Goal: Register for event/course

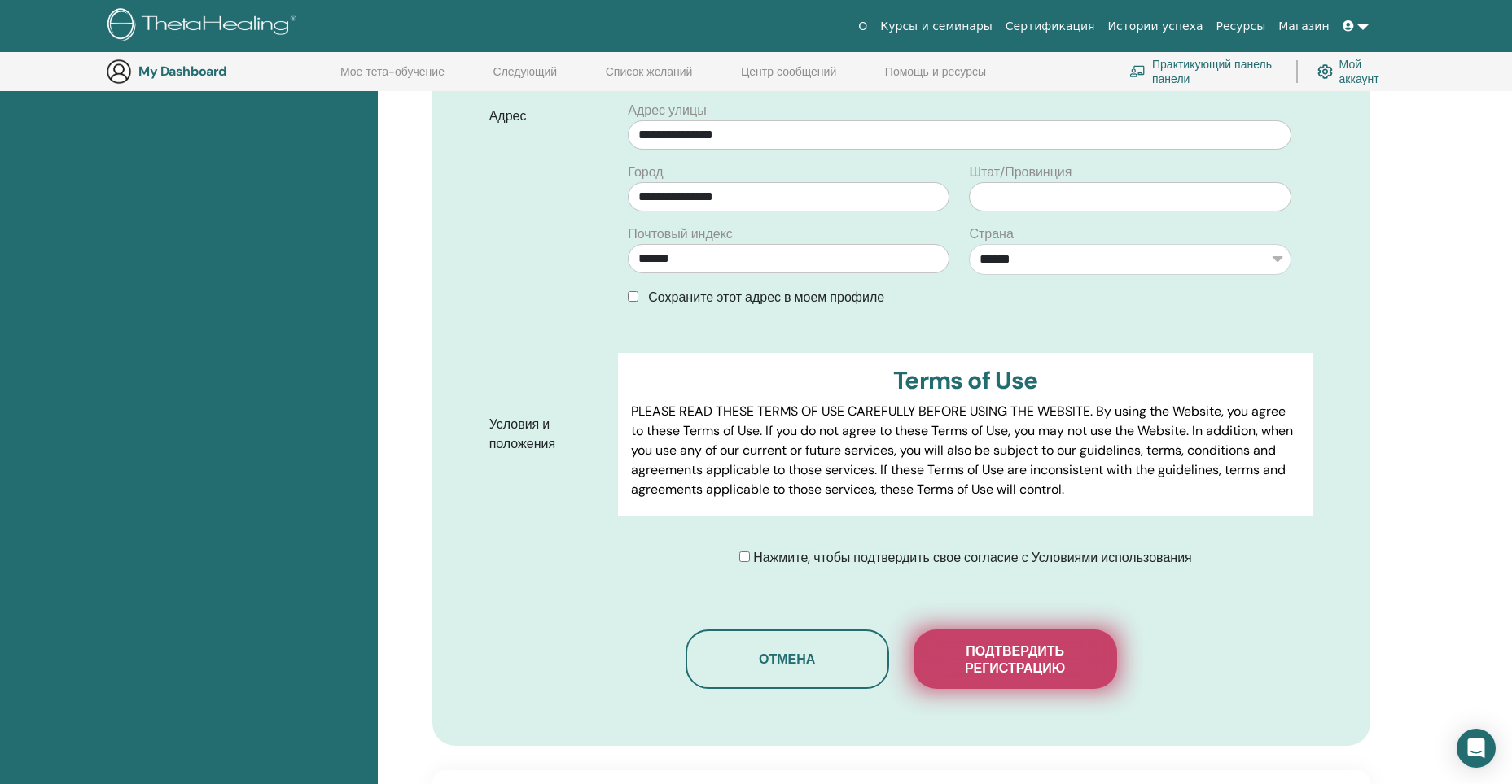
scroll to position [690, 0]
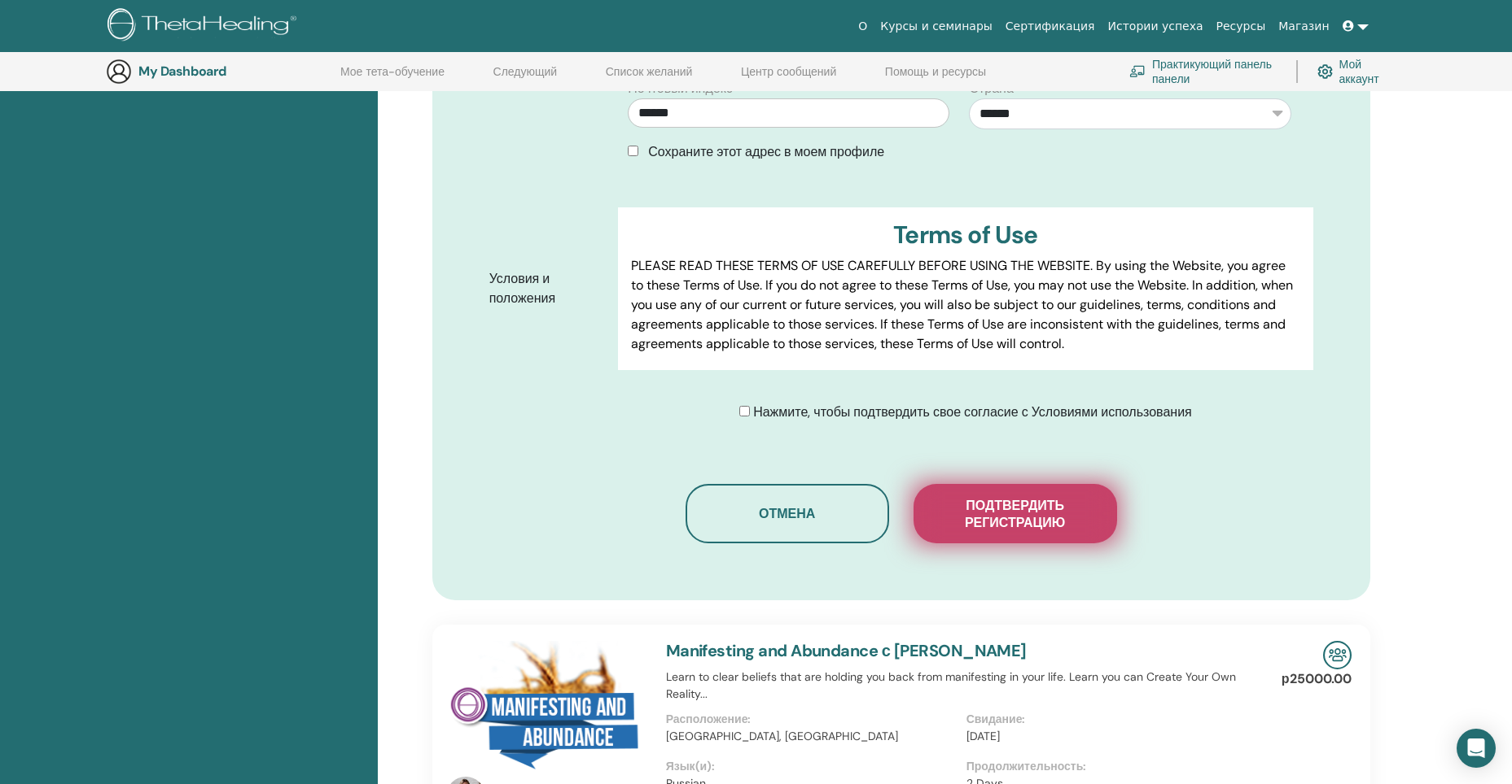
click at [991, 505] on span "Подтвердить регистрацию" at bounding box center [1015, 514] width 162 height 34
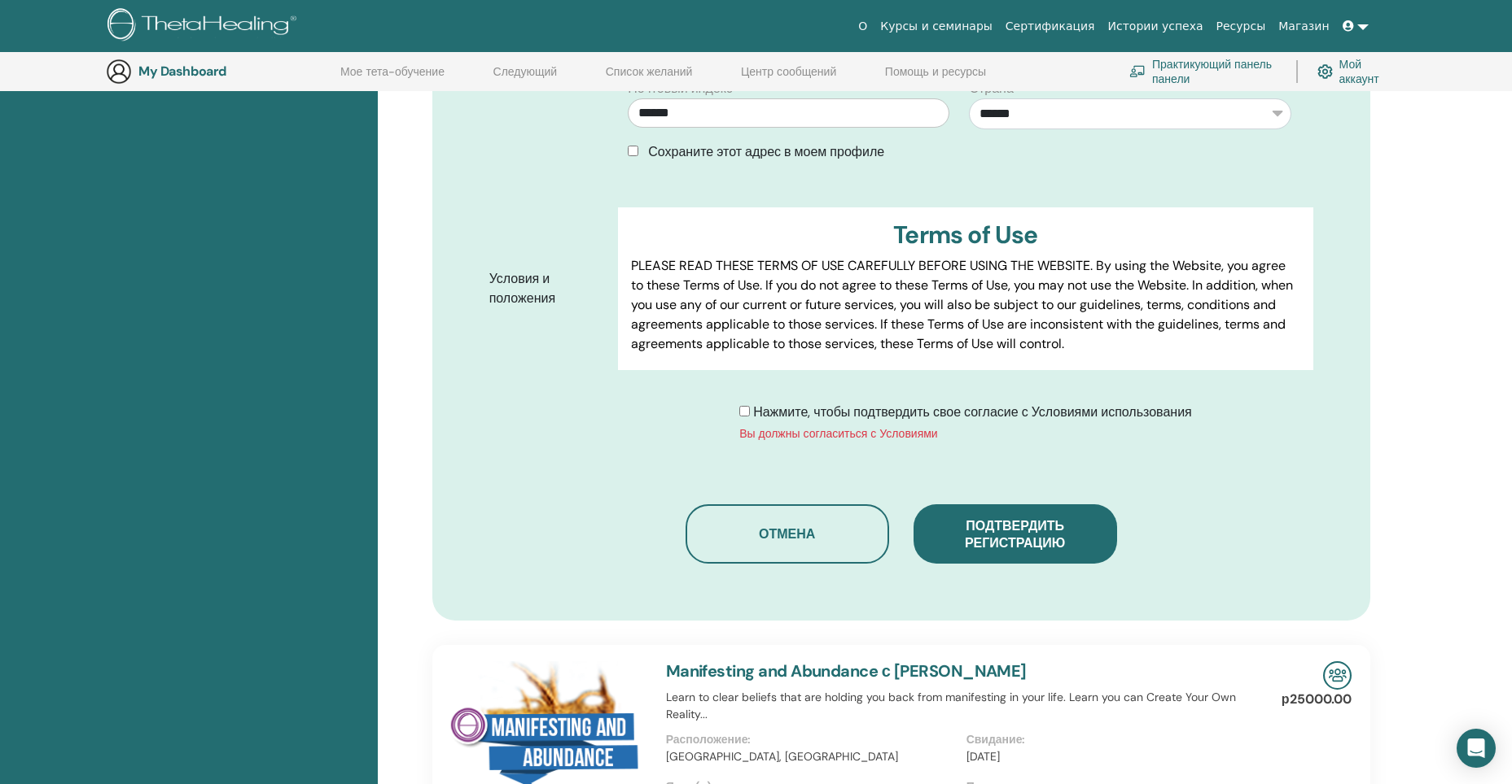
click at [738, 414] on div "Нажмите, чтобы подтвердить свое согласие с Условиями использования Вы должны со…" at bounding box center [970, 422] width 707 height 40
click at [753, 414] on span "Нажмите, чтобы подтвердить свое согласие с Условиями использования" at bounding box center [972, 412] width 439 height 17
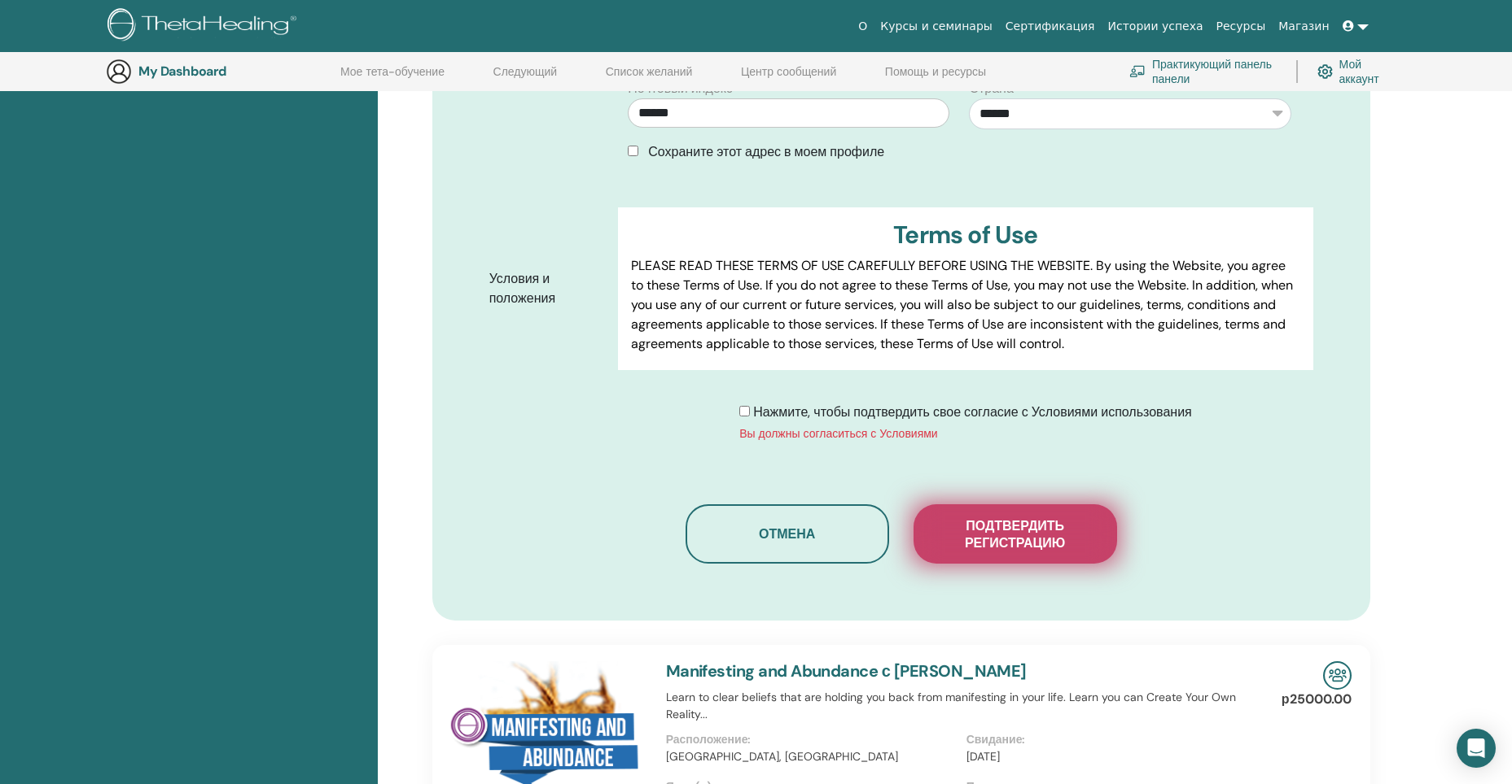
click at [1026, 529] on span "Подтвердить регистрацию" at bounding box center [1015, 535] width 162 height 34
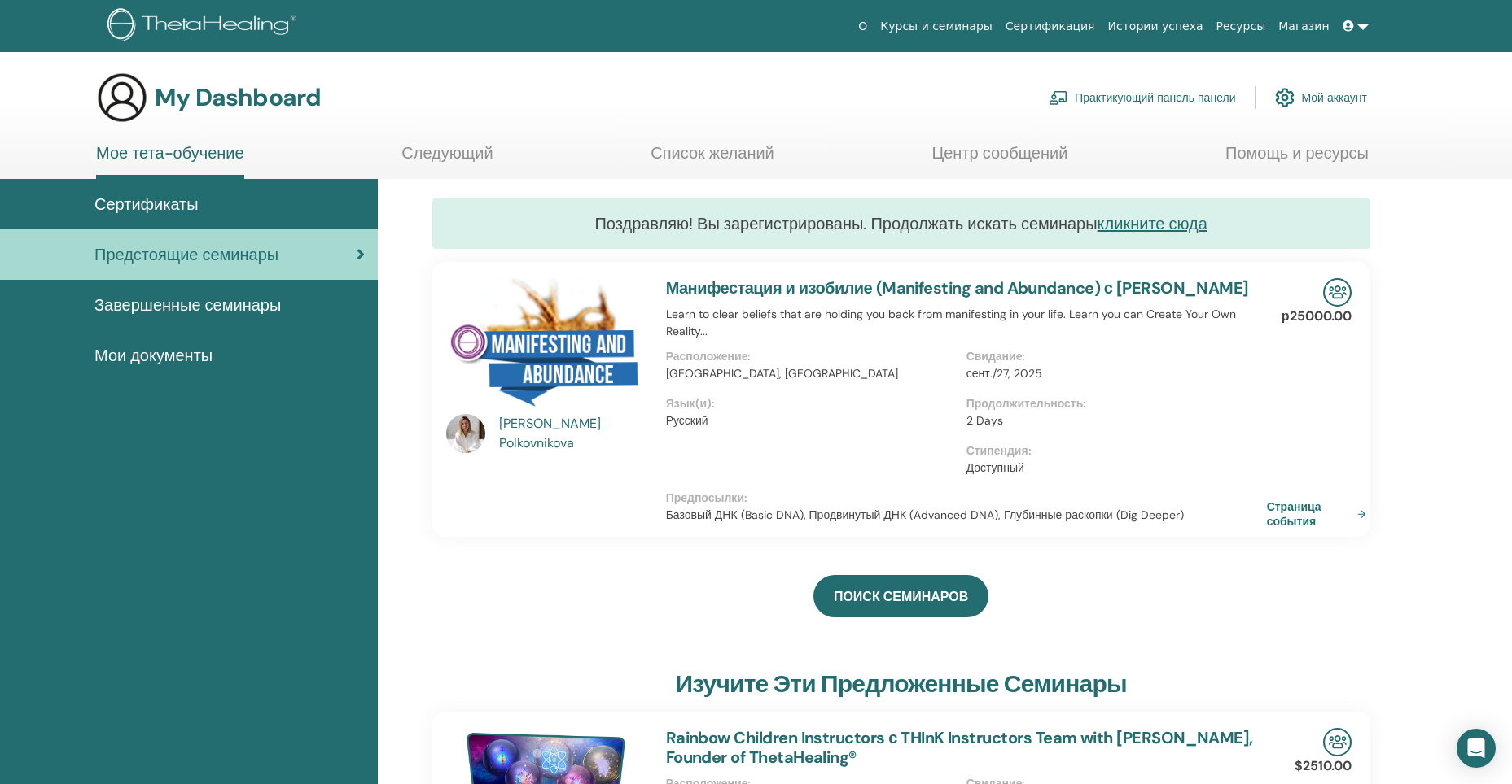
click at [1365, 29] on link at bounding box center [1355, 26] width 39 height 30
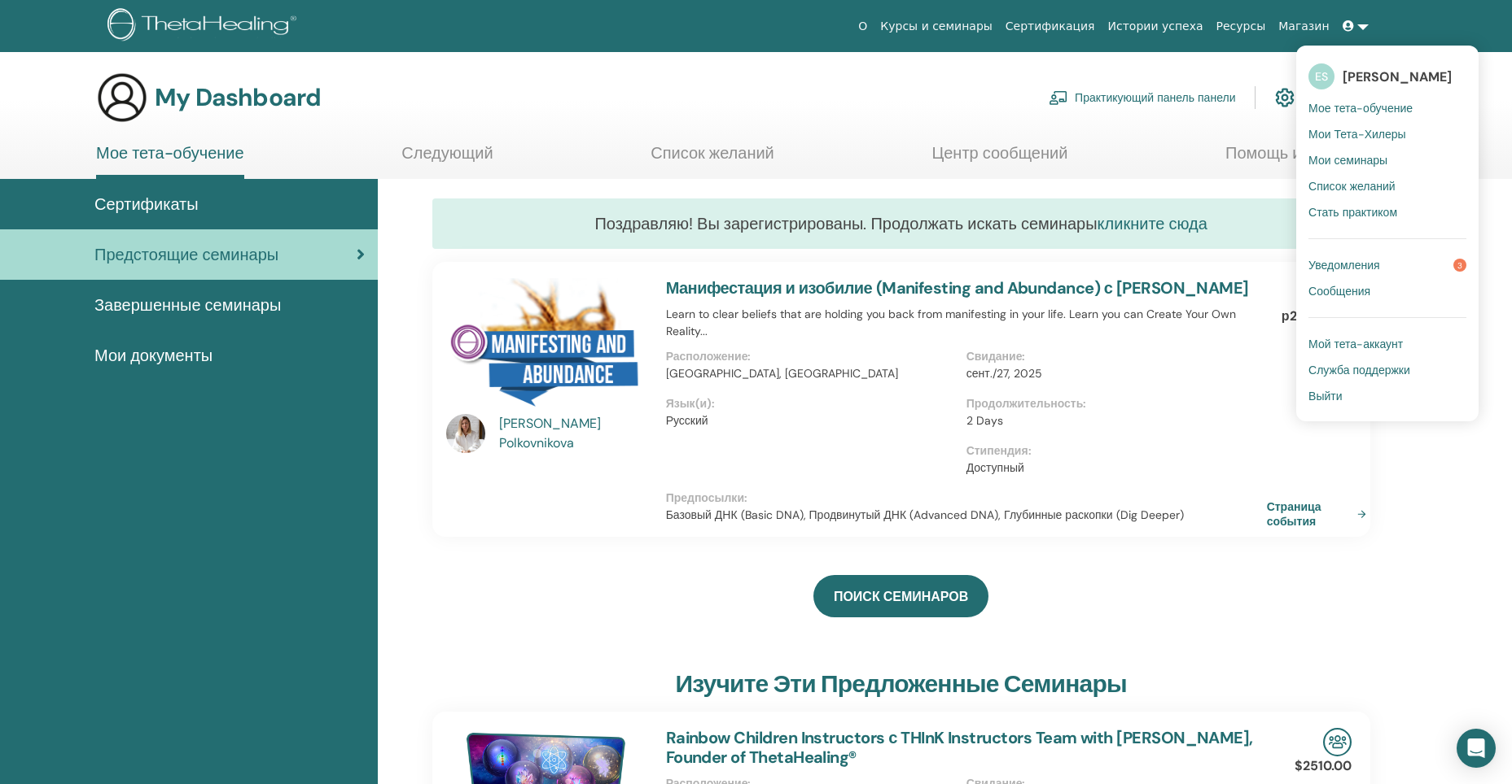
click at [1168, 222] on link "кликните сюда" at bounding box center [1152, 223] width 110 height 21
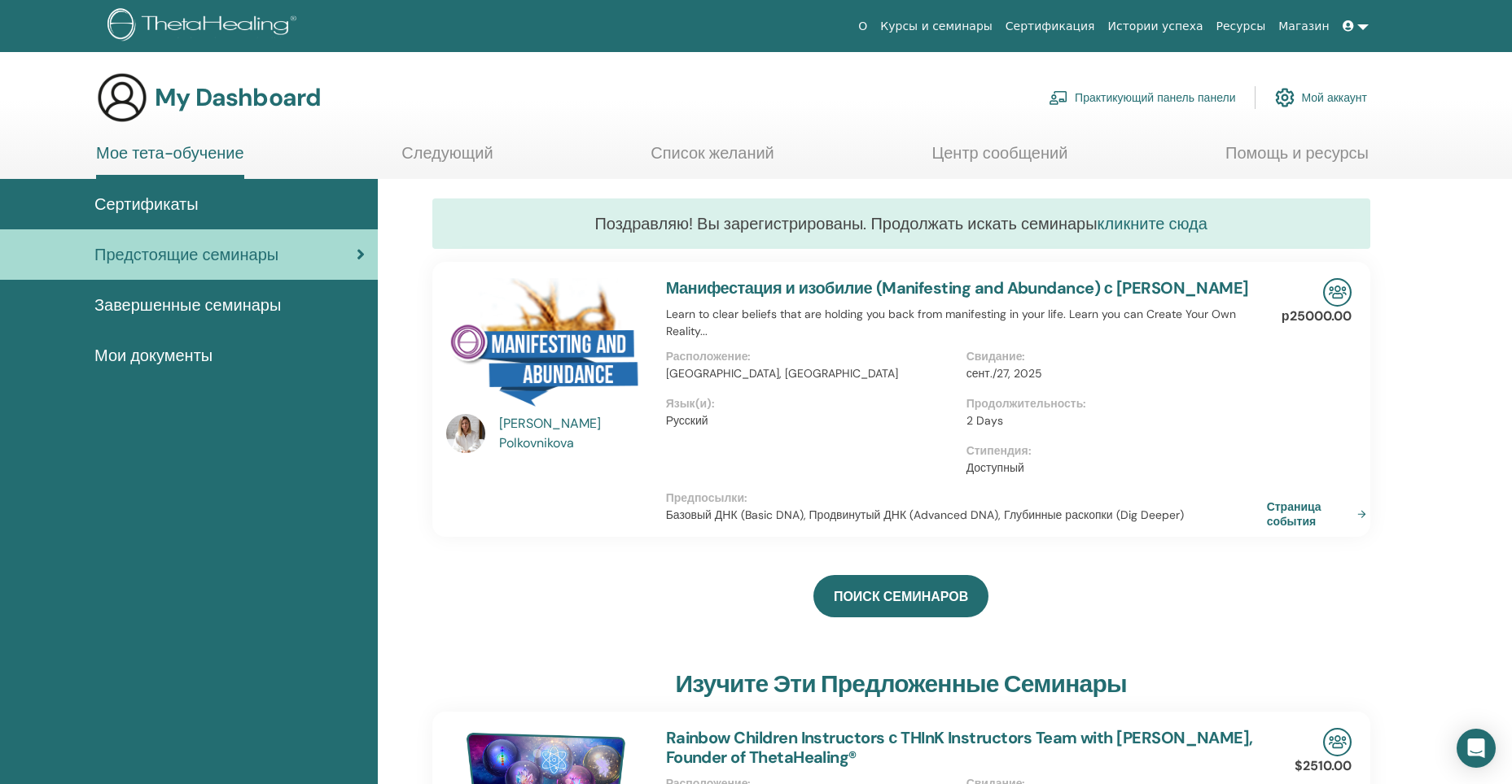
click at [1135, 228] on link "кликните сюда" at bounding box center [1152, 223] width 110 height 21
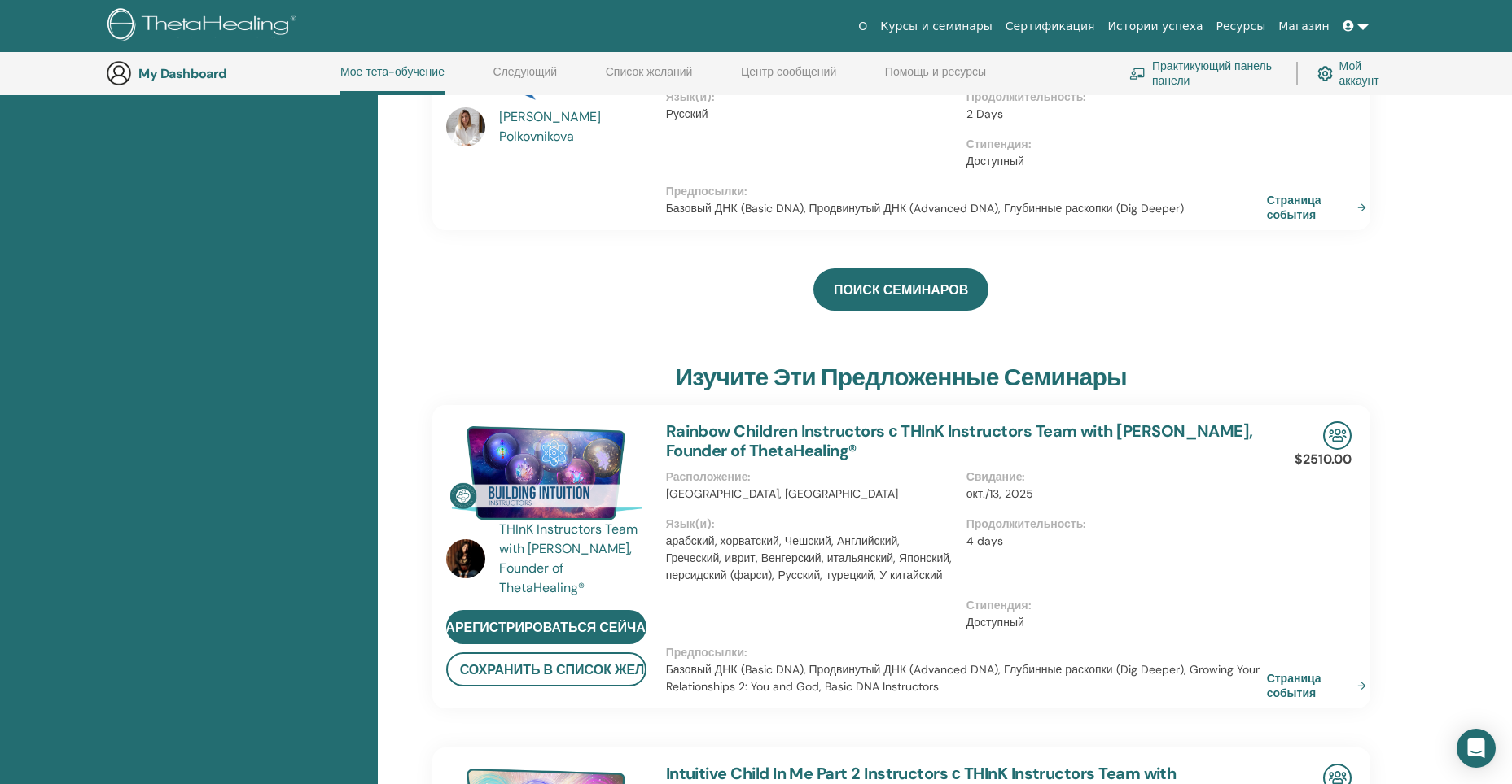
scroll to position [369, 0]
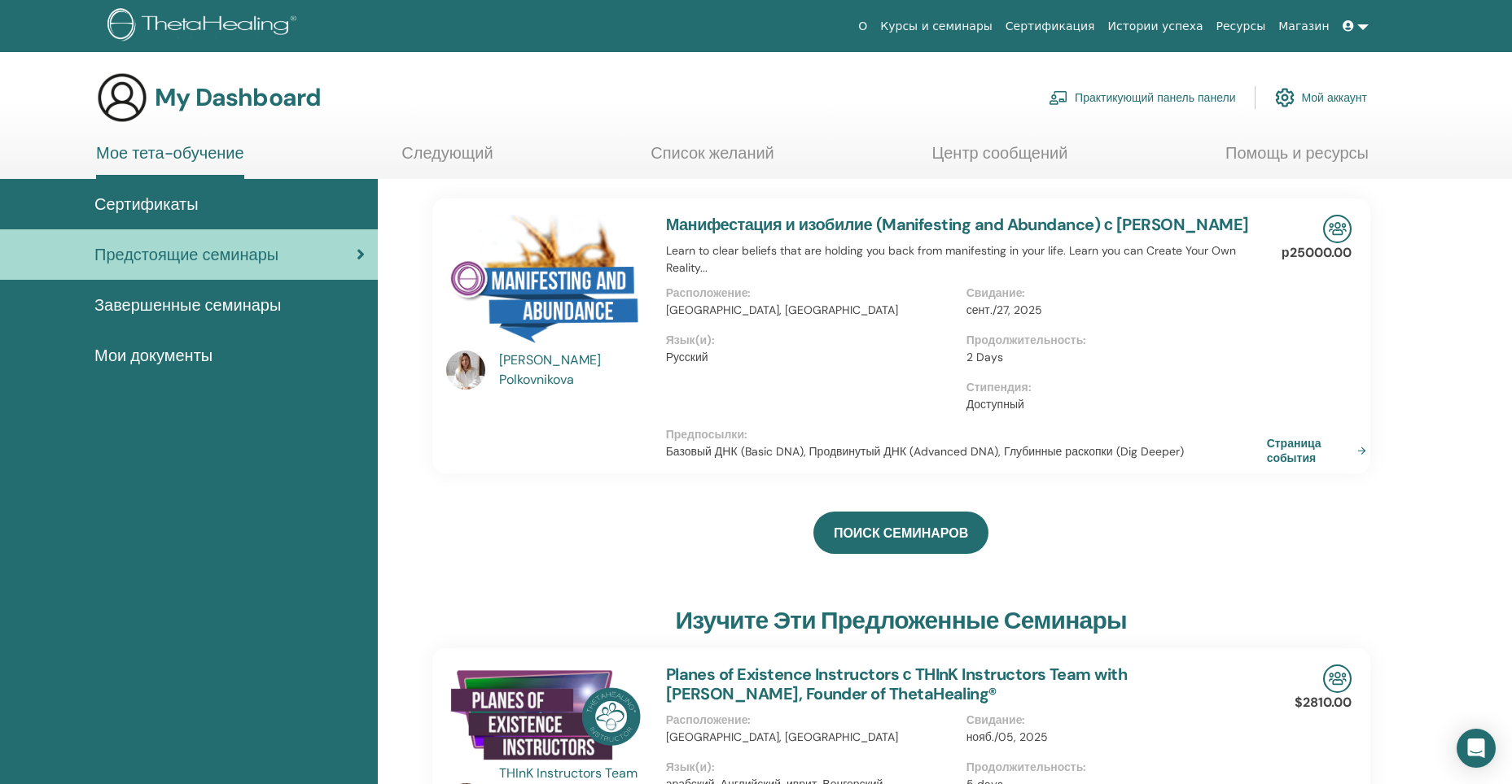
click at [218, 311] on span "Завершенные семинары" at bounding box center [188, 304] width 186 height 25
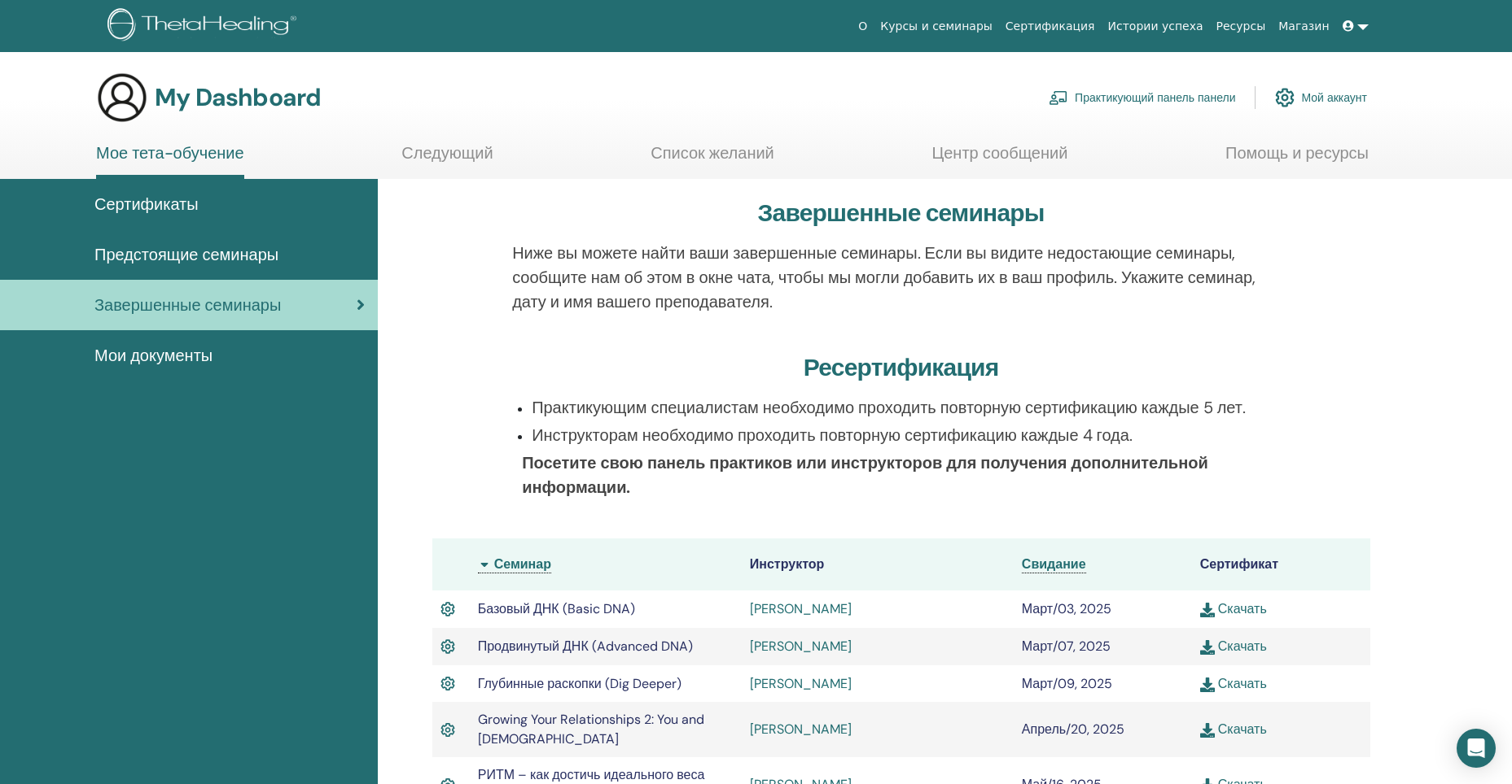
click at [256, 260] on span "Предстоящие семинары" at bounding box center [186, 255] width 184 height 25
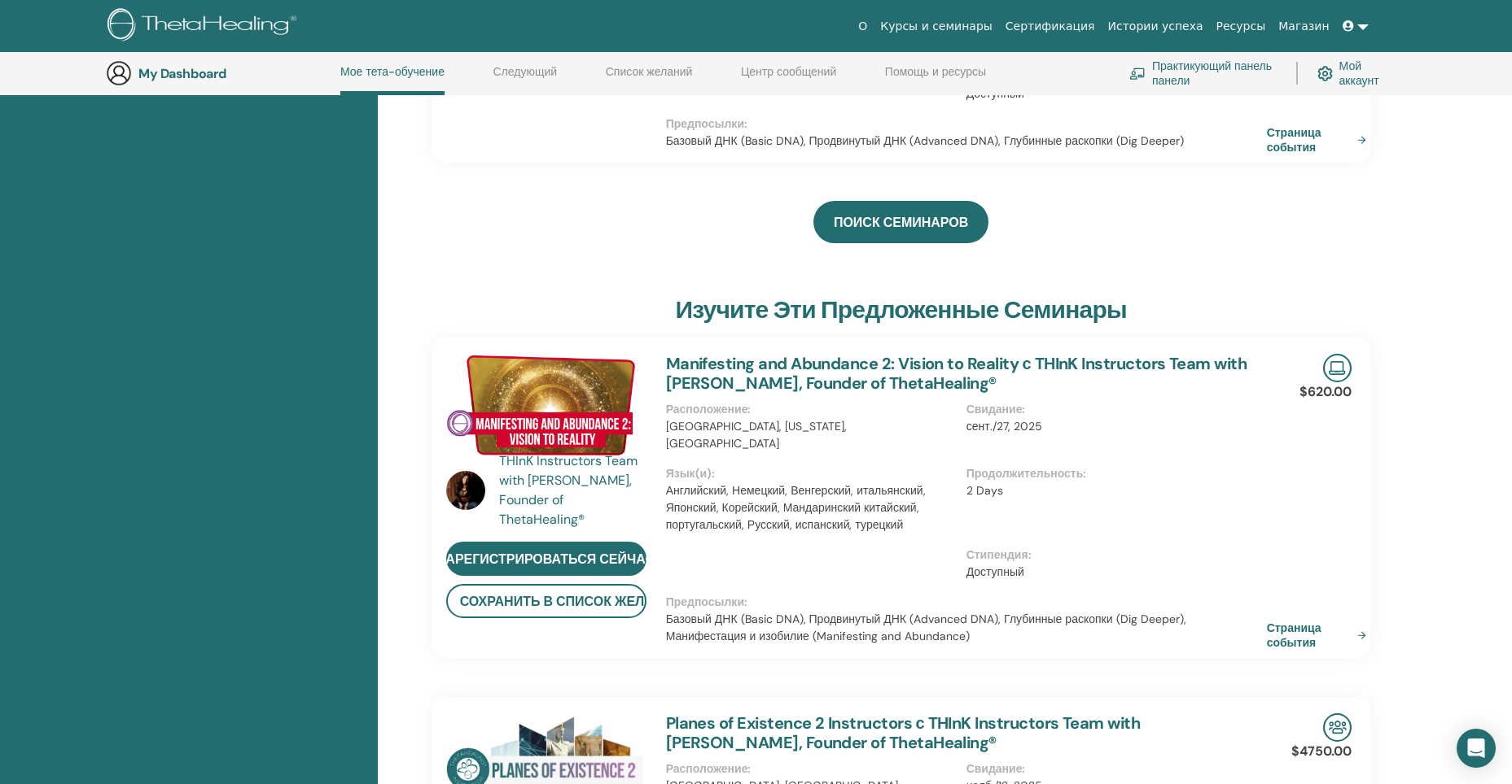
scroll to position [450, 0]
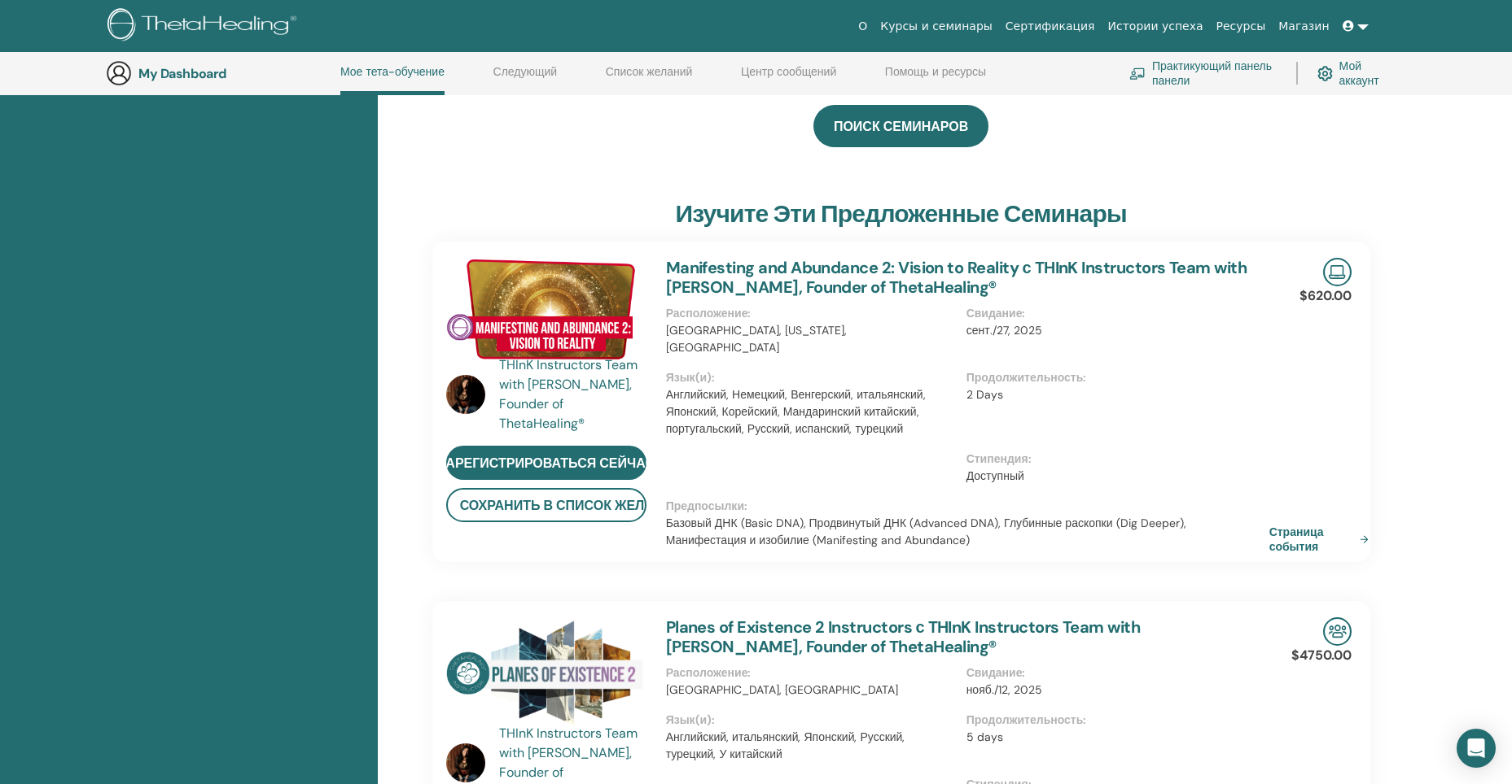
click at [1302, 530] on link "Страница события" at bounding box center [1322, 540] width 106 height 30
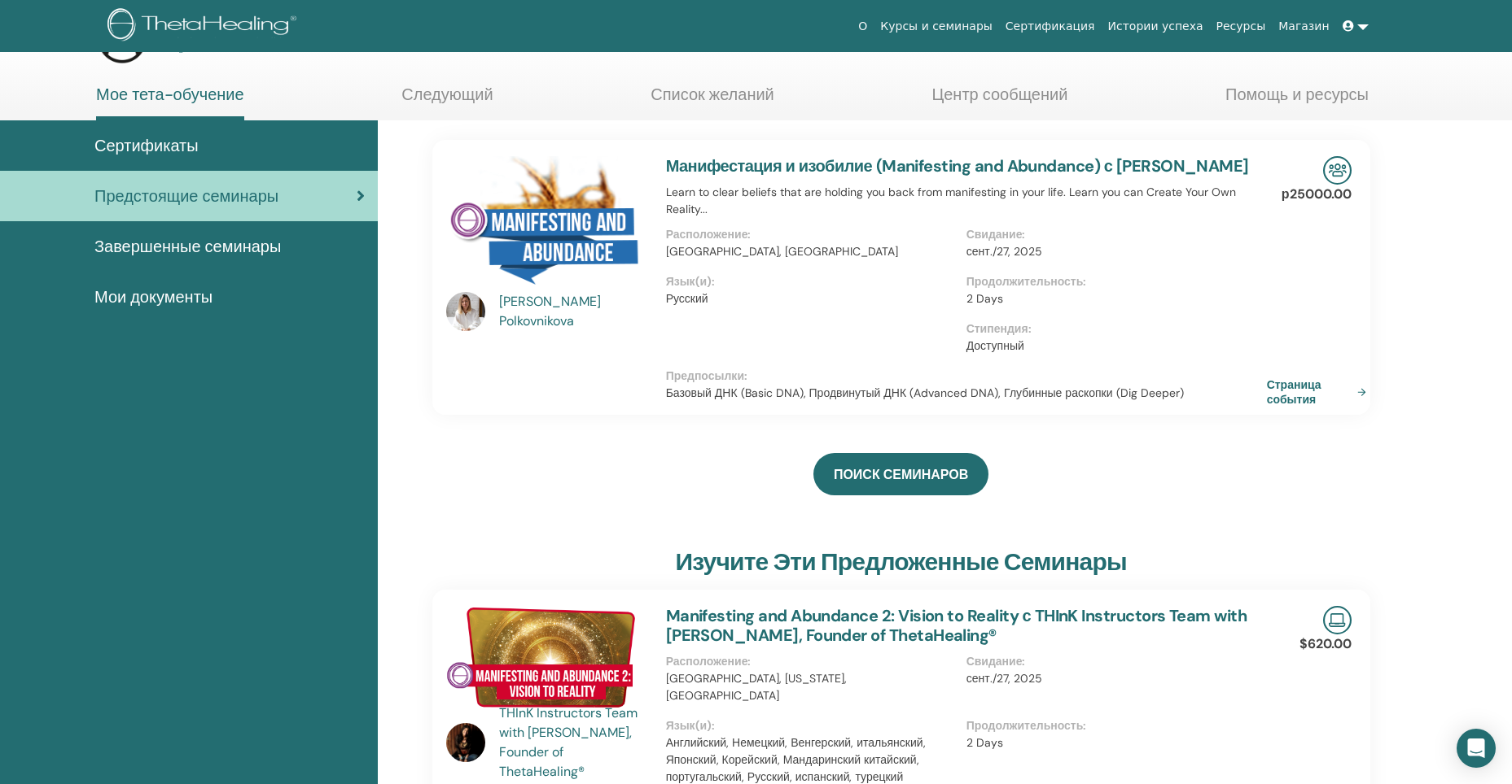
scroll to position [0, 0]
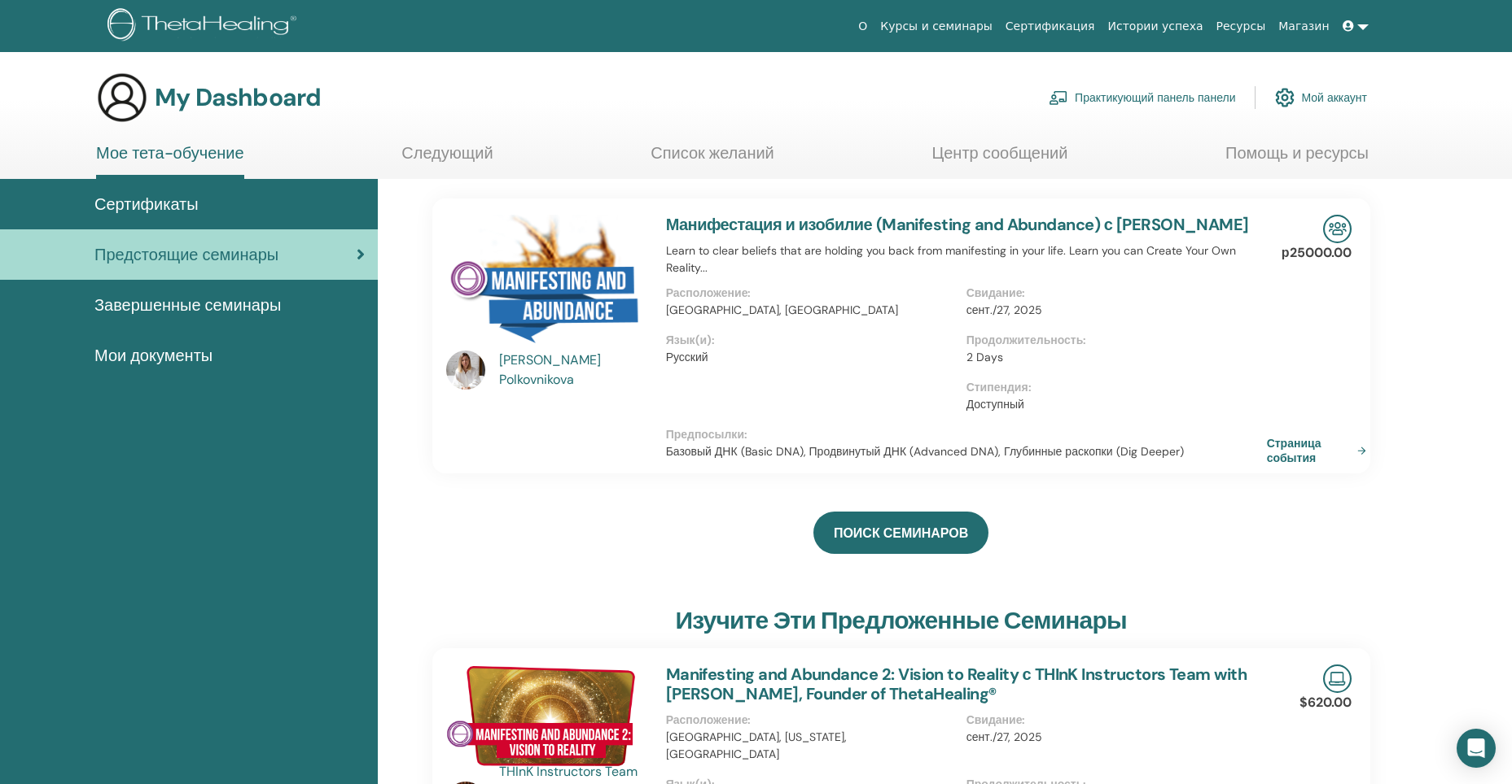
click at [259, 317] on link "Завершенные семинары" at bounding box center [189, 305] width 377 height 51
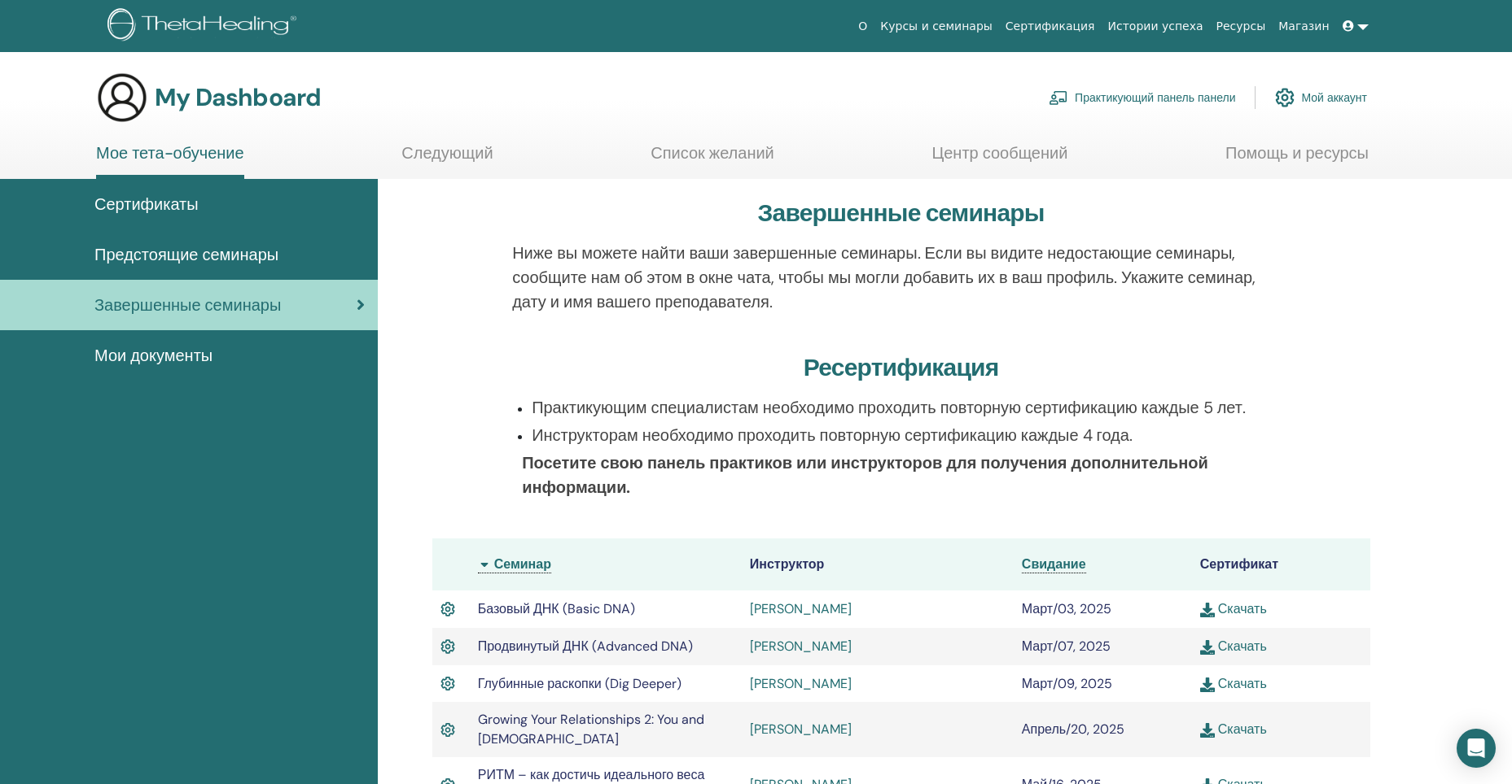
click at [228, 369] on link "Мои документы" at bounding box center [189, 356] width 377 height 51
